Goal: Task Accomplishment & Management: Manage account settings

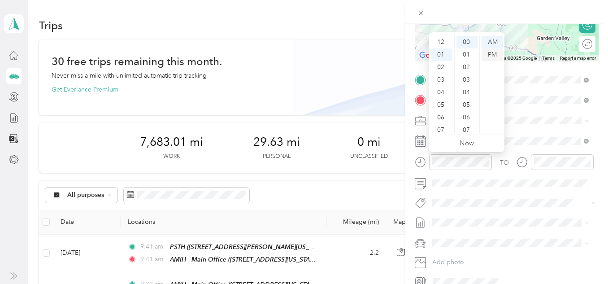
click at [495, 50] on div "PM" at bounding box center [493, 54] width 22 height 13
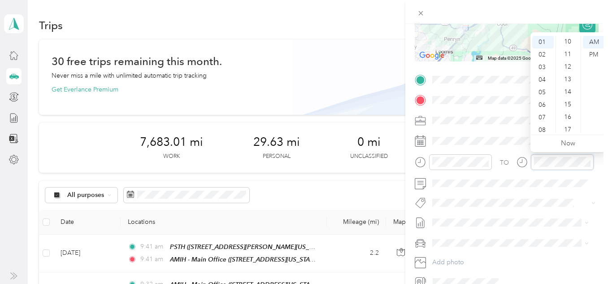
scroll to position [126, 0]
click at [571, 105] on div "15" at bounding box center [569, 105] width 22 height 13
click at [594, 51] on div "PM" at bounding box center [594, 54] width 22 height 13
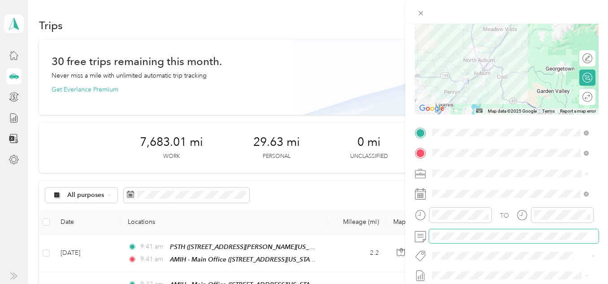
scroll to position [0, 0]
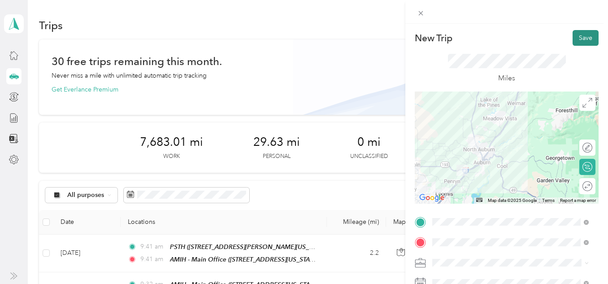
click at [573, 41] on button "Save" at bounding box center [586, 38] width 26 height 16
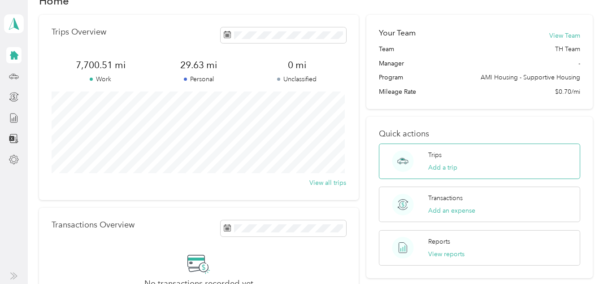
scroll to position [45, 0]
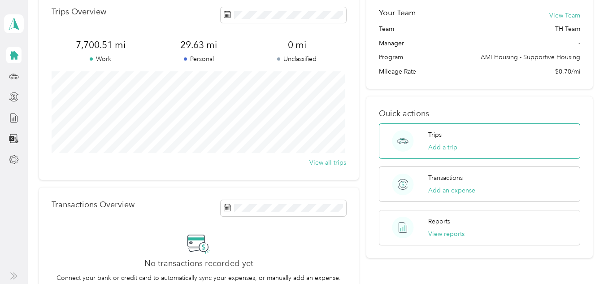
click at [428, 141] on div "Trips Add a trip" at bounding box center [442, 141] width 29 height 22
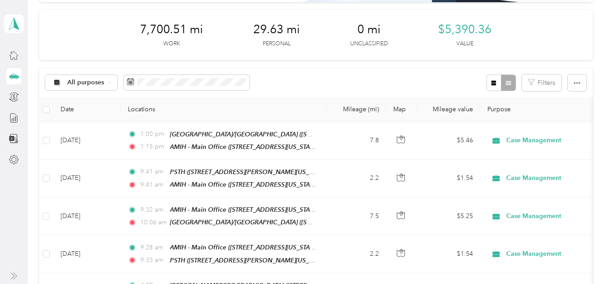
scroll to position [179, 0]
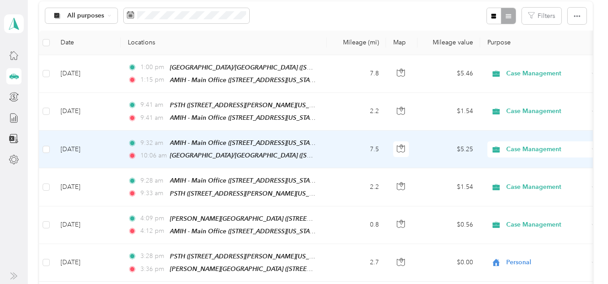
click at [154, 139] on span "9:32 am" at bounding box center [153, 143] width 26 height 10
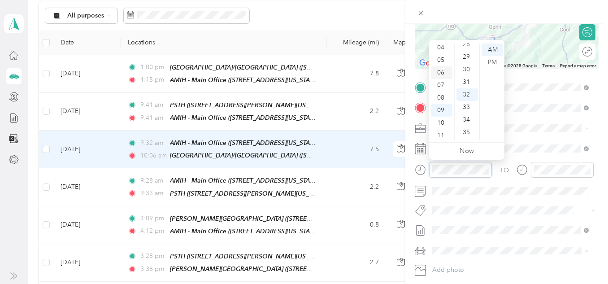
scroll to position [54, 0]
click at [444, 108] on div "09" at bounding box center [442, 109] width 22 height 13
click at [444, 107] on div "09" at bounding box center [442, 109] width 22 height 13
click at [443, 106] on div "09" at bounding box center [442, 109] width 22 height 13
click at [442, 108] on div "09" at bounding box center [442, 109] width 22 height 13
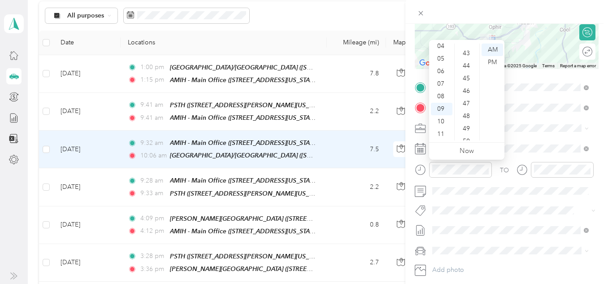
scroll to position [626, 0]
click at [467, 52] on div "50" at bounding box center [468, 51] width 22 height 13
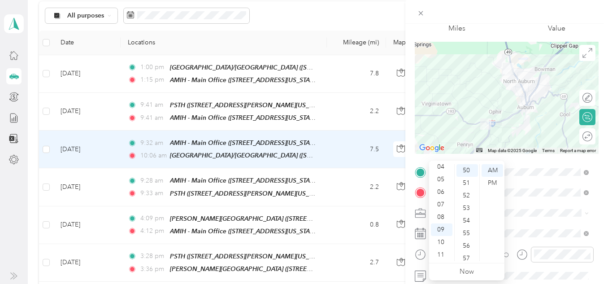
scroll to position [0, 0]
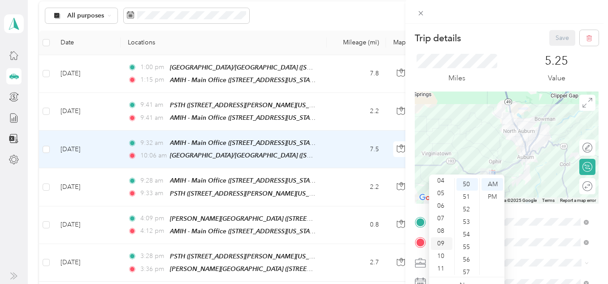
click at [441, 240] on div "09" at bounding box center [442, 243] width 22 height 13
click at [473, 183] on div "50" at bounding box center [468, 184] width 22 height 13
click at [504, 22] on div at bounding box center [506, 12] width 203 height 24
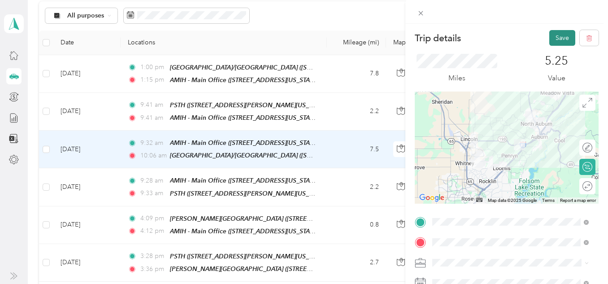
click at [555, 36] on button "Save" at bounding box center [562, 38] width 26 height 16
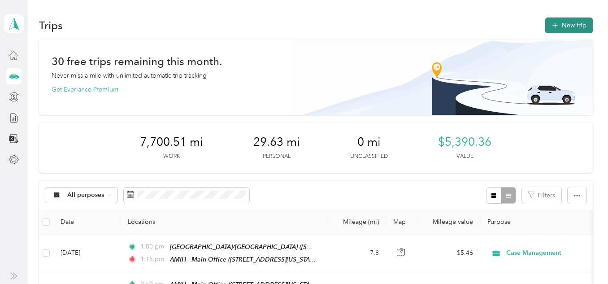
click at [562, 28] on button "New trip" at bounding box center [569, 25] width 48 height 16
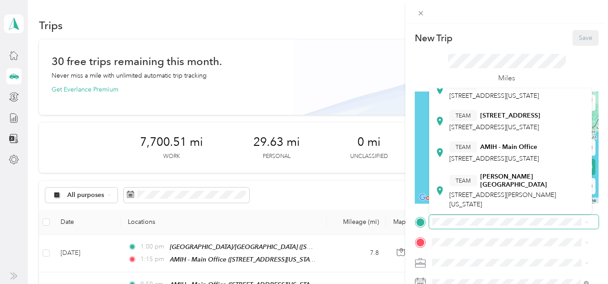
scroll to position [269, 0]
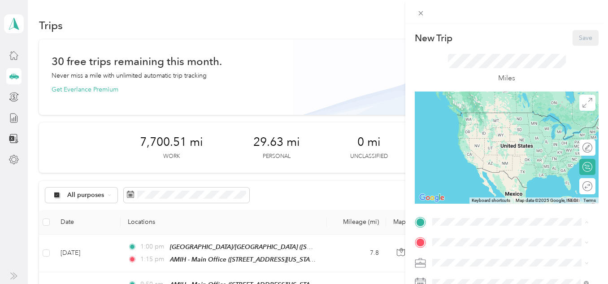
click at [487, 163] on div "TEAM AMIH - Main Office 3123 Professional Drive, 95603, Auburn, California, Uni…" at bounding box center [494, 152] width 90 height 22
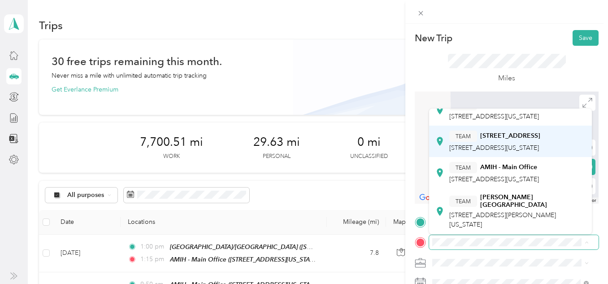
scroll to position [308, 0]
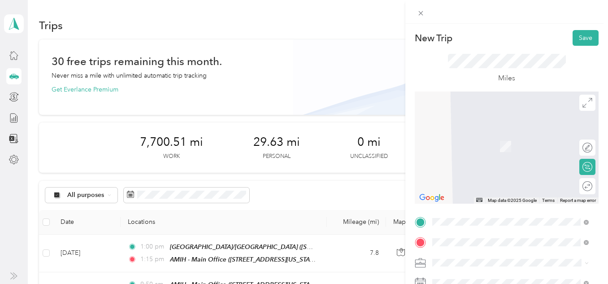
click at [482, 144] on div "TEAM Helen's House 5140 High Street, 95677, Rocklin, California, United States" at bounding box center [503, 143] width 109 height 22
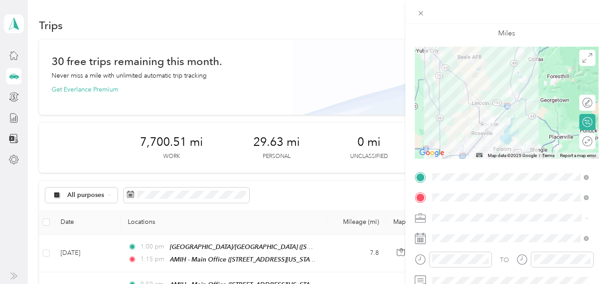
scroll to position [90, 0]
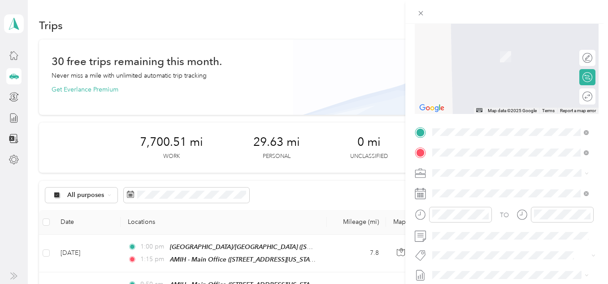
click at [506, 57] on span "5416 Havenhurst Cir, 95677, Rocklin, CA, United States" at bounding box center [477, 57] width 57 height 8
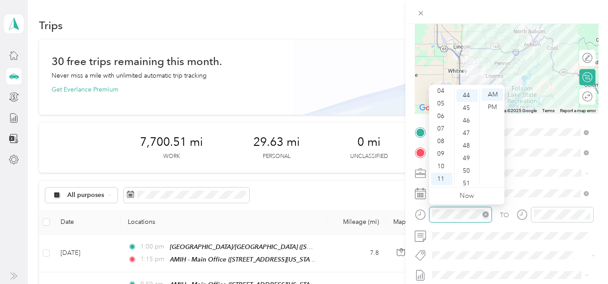
scroll to position [553, 0]
click at [497, 107] on div "PM" at bounding box center [493, 107] width 22 height 13
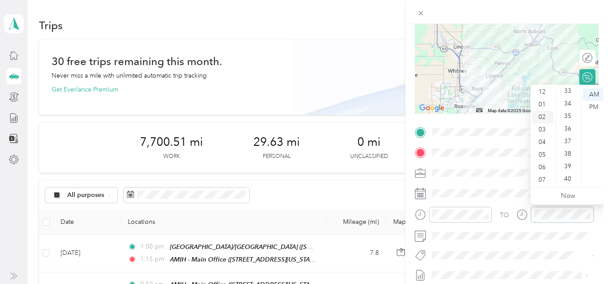
scroll to position [0, 0]
click at [542, 119] on div "02" at bounding box center [543, 119] width 22 height 13
click at [567, 91] on div "00" at bounding box center [569, 94] width 22 height 13
click at [586, 106] on div "PM" at bounding box center [594, 107] width 22 height 13
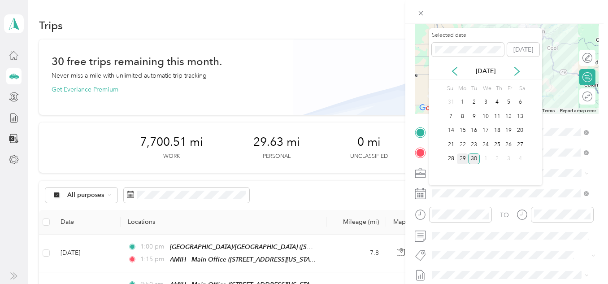
click at [463, 155] on div "29" at bounding box center [463, 158] width 12 height 11
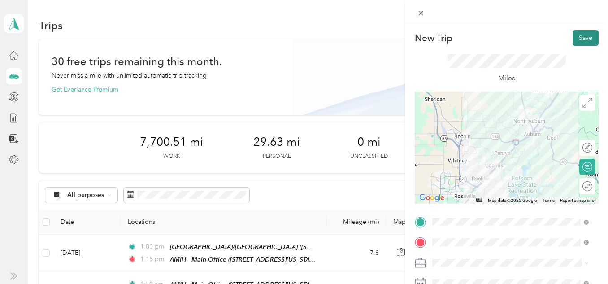
click at [573, 35] on button "Save" at bounding box center [586, 38] width 26 height 16
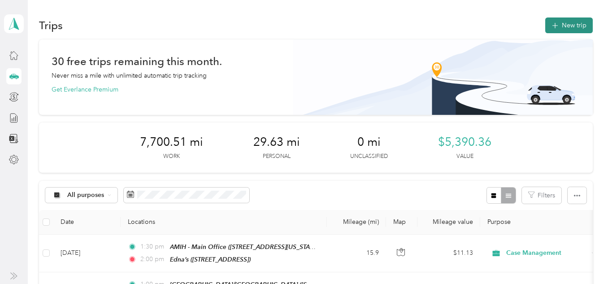
click at [570, 30] on button "New trip" at bounding box center [569, 25] width 48 height 16
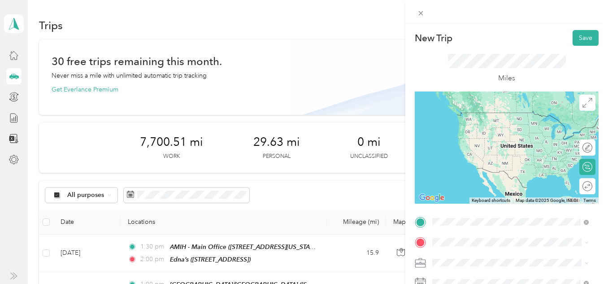
click at [493, 129] on span "5416 Havenhurst Cir, 95677, Rocklin, CA, United States" at bounding box center [477, 126] width 57 height 8
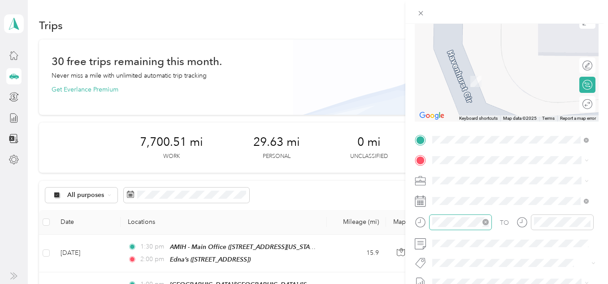
scroll to position [90, 0]
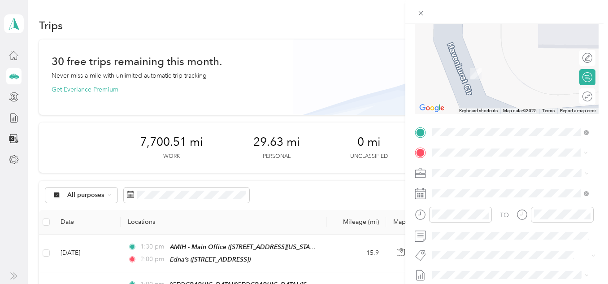
click at [497, 61] on div "TEAM Helen's House 5140 High Street, 95677, Rocklin, California, United States" at bounding box center [503, 54] width 109 height 22
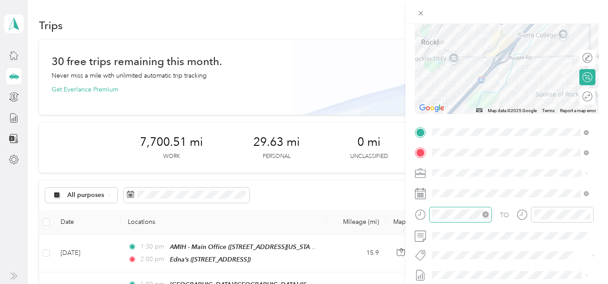
click at [467, 209] on div at bounding box center [460, 215] width 63 height 16
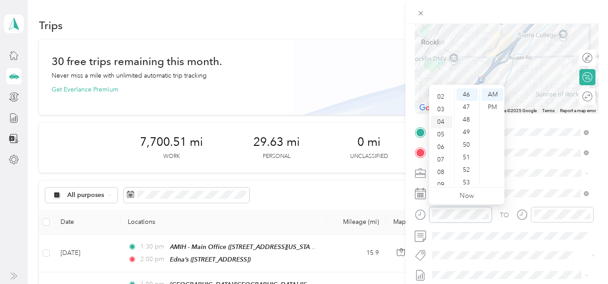
scroll to position [9, 0]
click at [447, 109] on div "02" at bounding box center [442, 111] width 22 height 13
click at [437, 113] on div "03" at bounding box center [442, 107] width 22 height 13
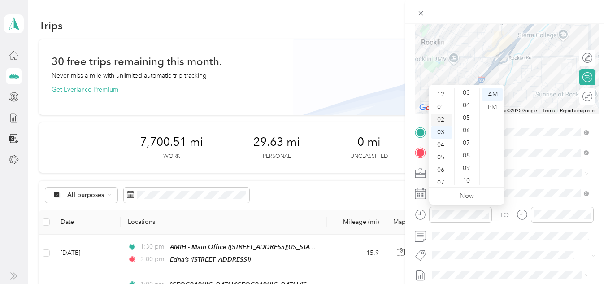
click at [443, 120] on div "02" at bounding box center [442, 119] width 22 height 13
click at [468, 143] on div "25" at bounding box center [468, 145] width 22 height 13
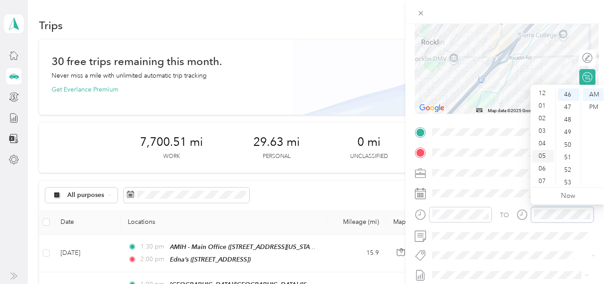
scroll to position [0, 0]
click at [543, 118] on div "02" at bounding box center [543, 119] width 22 height 13
click at [568, 116] on div "30" at bounding box center [569, 118] width 22 height 13
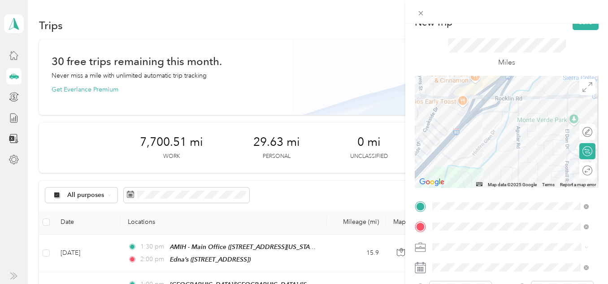
scroll to position [0, 0]
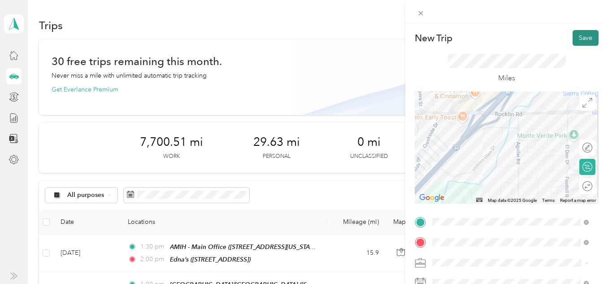
click at [573, 41] on button "Save" at bounding box center [586, 38] width 26 height 16
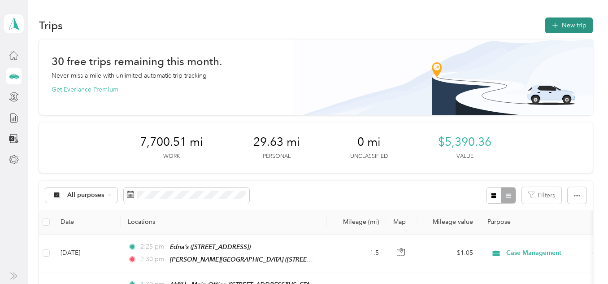
click at [565, 24] on button "New trip" at bounding box center [569, 25] width 48 height 16
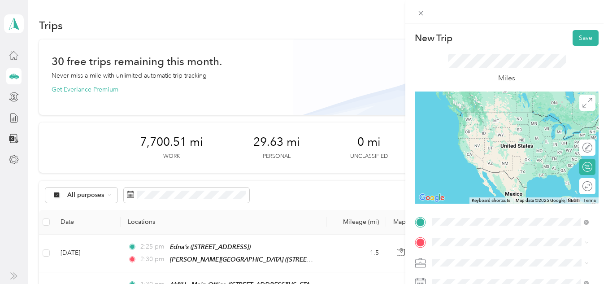
click at [497, 122] on div "TEAM Helen's House 5140 High Street, 95677, Rocklin, California, United States" at bounding box center [503, 123] width 109 height 22
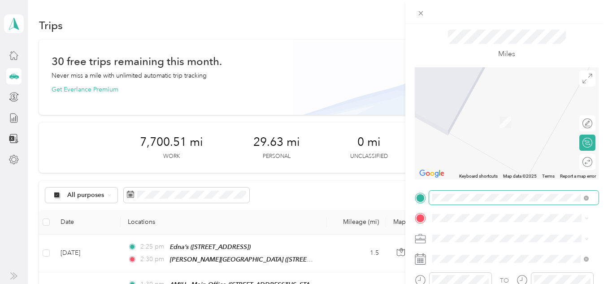
scroll to position [45, 0]
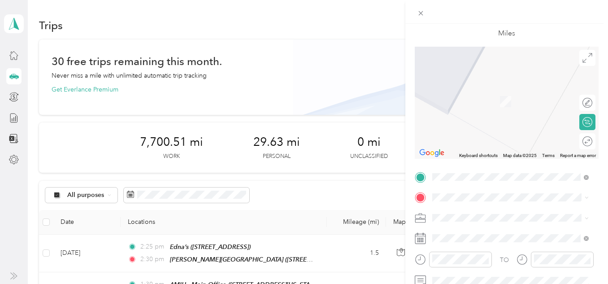
click at [472, 104] on span "5416 Havenhurst Cir, 95677, Rocklin, CA, United States" at bounding box center [477, 100] width 57 height 8
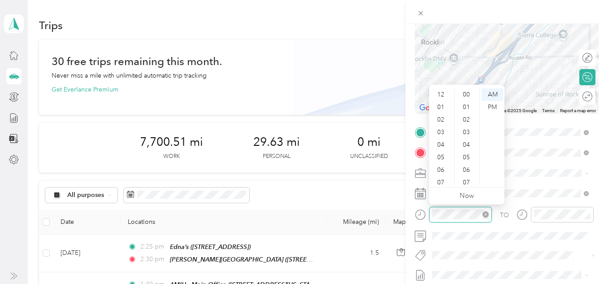
scroll to position [54, 0]
drag, startPoint x: 444, startPoint y: 93, endPoint x: 449, endPoint y: 94, distance: 4.5
click at [444, 93] on div "04" at bounding box center [442, 91] width 22 height 13
click at [469, 99] on div "37" at bounding box center [468, 98] width 22 height 13
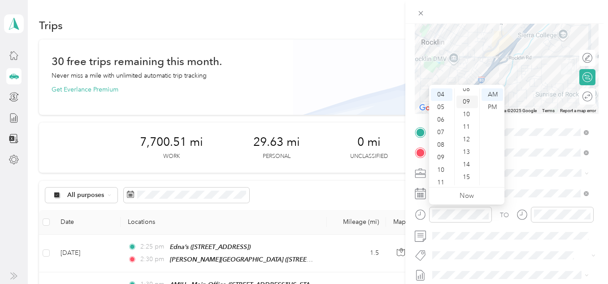
scroll to position [0, 0]
click at [470, 97] on div "00" at bounding box center [468, 94] width 22 height 13
click at [465, 94] on div "00" at bounding box center [468, 94] width 22 height 13
click at [491, 105] on div "PM" at bounding box center [493, 107] width 22 height 13
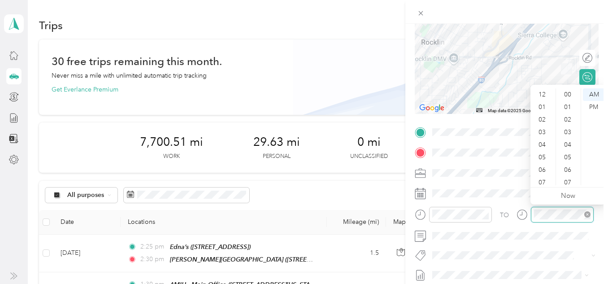
scroll to position [54, 0]
click at [542, 92] on div "04" at bounding box center [543, 91] width 22 height 13
click at [568, 104] on div "30" at bounding box center [569, 100] width 22 height 13
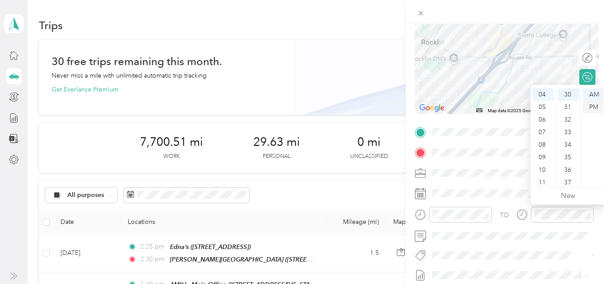
click at [591, 110] on div "PM" at bounding box center [594, 107] width 22 height 13
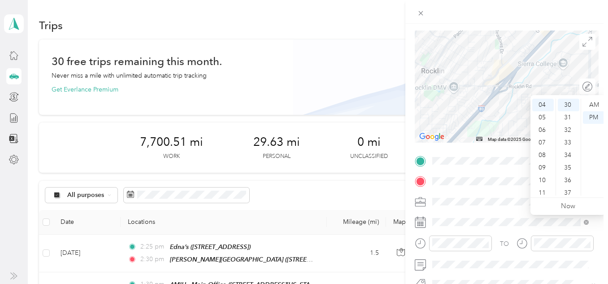
scroll to position [45, 0]
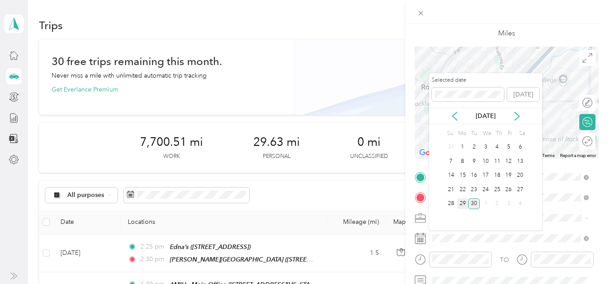
click at [464, 203] on div "29" at bounding box center [463, 203] width 12 height 11
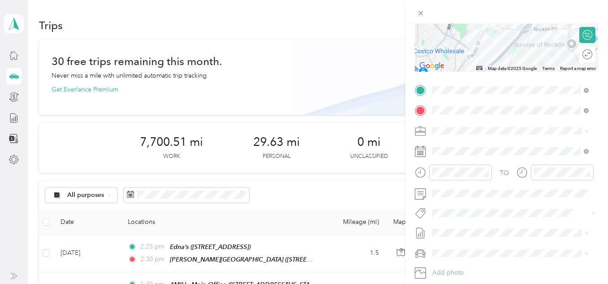
scroll to position [135, 0]
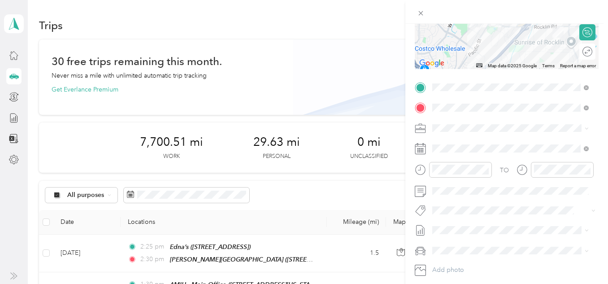
click at [501, 181] on div "TO" at bounding box center [507, 173] width 184 height 22
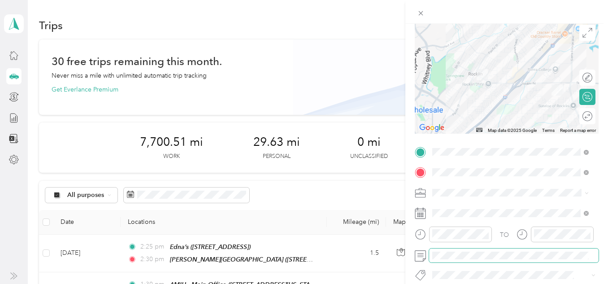
scroll to position [0, 0]
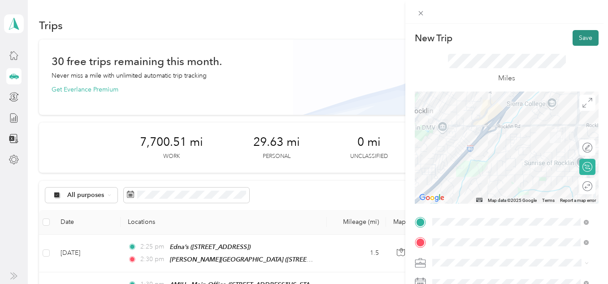
click at [578, 35] on button "Save" at bounding box center [586, 38] width 26 height 16
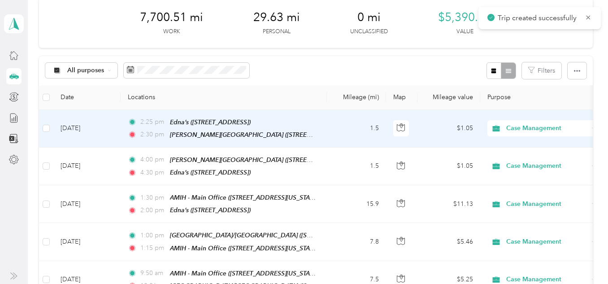
scroll to position [135, 0]
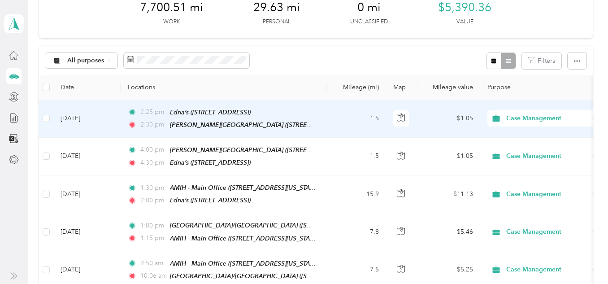
click at [66, 131] on td "Sep 30, 2025" at bounding box center [86, 119] width 67 height 38
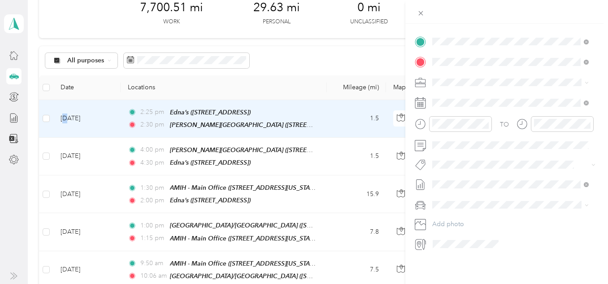
scroll to position [187, 0]
click at [444, 96] on span at bounding box center [514, 103] width 170 height 14
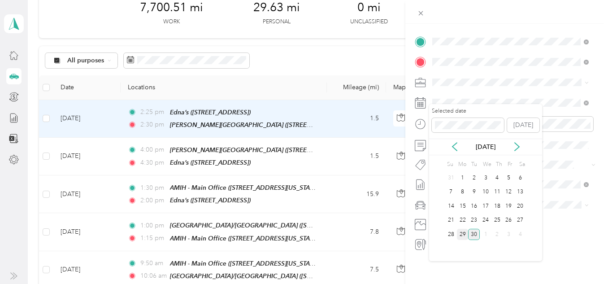
click at [464, 231] on div "29" at bounding box center [463, 234] width 12 height 11
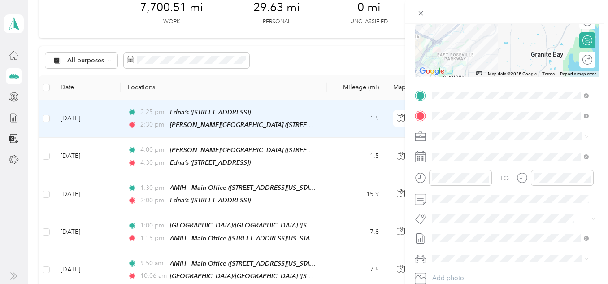
scroll to position [0, 0]
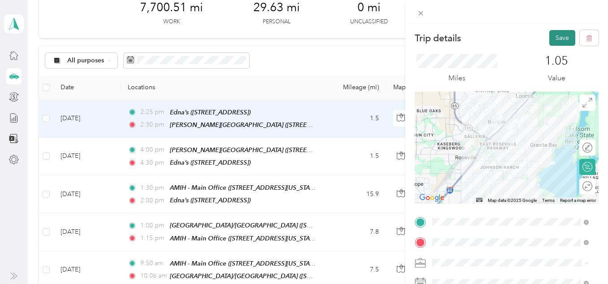
click at [553, 39] on button "Save" at bounding box center [562, 38] width 26 height 16
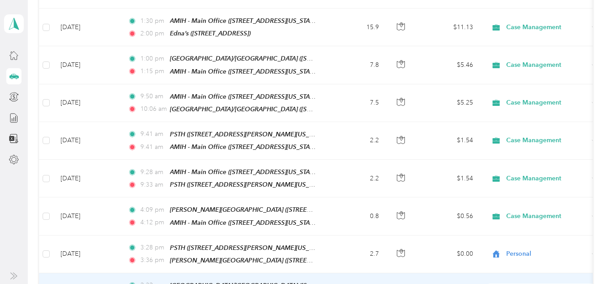
scroll to position [135, 0]
